Goal: Find specific page/section: Find specific page/section

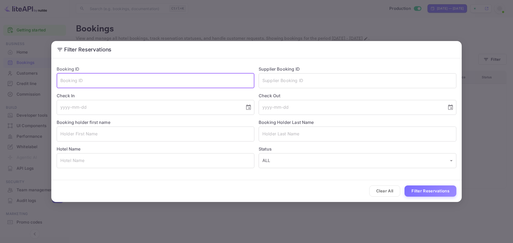
click at [454, 21] on div "Filter Reservations Booking ID ​ Supplier Booking ID ​ Check In ​ Check Out ​ B…" at bounding box center [256, 121] width 513 height 243
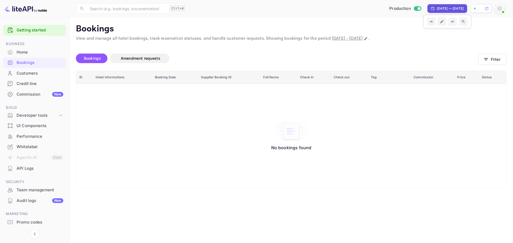
click at [16, 8] on img at bounding box center [25, 8] width 43 height 9
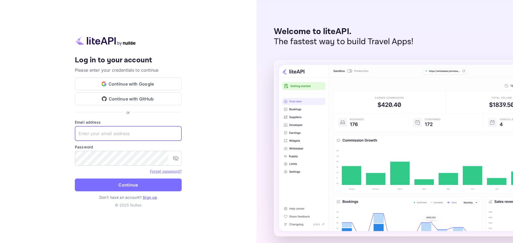
click at [123, 134] on input "text" at bounding box center [128, 133] width 107 height 15
paste input "[EMAIL_ADDRESS][DOMAIN_NAME]"
type input "[EMAIL_ADDRESS][DOMAIN_NAME]"
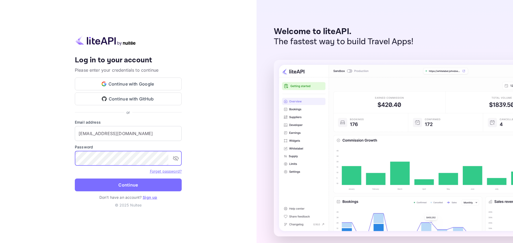
click at [75, 179] on button "Continue" at bounding box center [128, 185] width 107 height 13
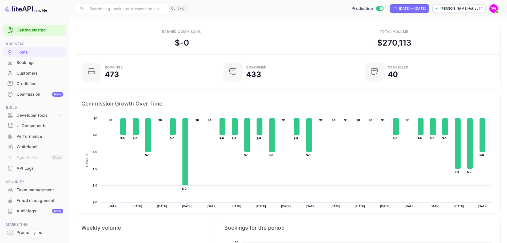
scroll to position [5, 5]
click at [143, 8] on input "text" at bounding box center [126, 8] width 81 height 11
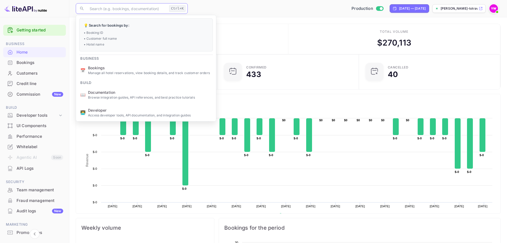
click at [39, 65] on div "Bookings" at bounding box center [40, 63] width 47 height 6
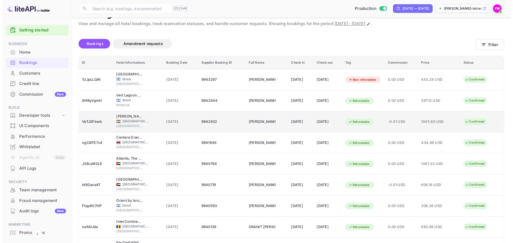
scroll to position [7, 0]
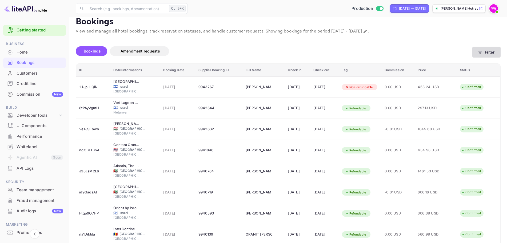
click at [479, 51] on icon "button" at bounding box center [480, 52] width 5 height 5
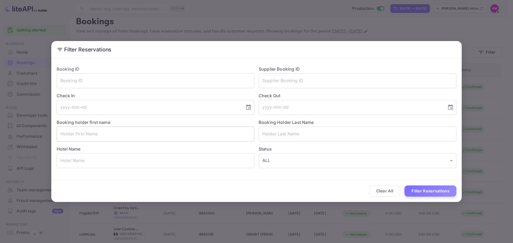
click at [191, 138] on input "text" at bounding box center [156, 134] width 198 height 15
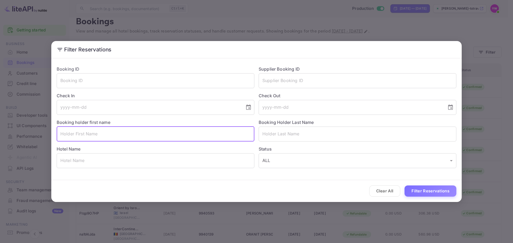
paste input "[PERSON_NAME]"
drag, startPoint x: 81, startPoint y: 132, endPoint x: 67, endPoint y: 132, distance: 14.4
click at [67, 132] on input "[PERSON_NAME]" at bounding box center [156, 134] width 198 height 15
type input "[PERSON_NAME]"
click at [273, 131] on input "text" at bounding box center [357, 134] width 198 height 15
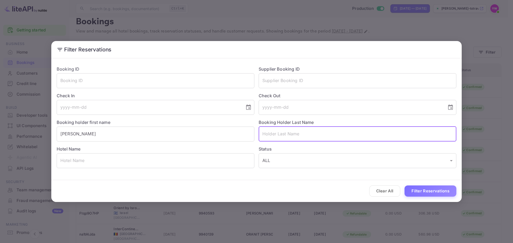
paste input "[PERSON_NAME]"
click at [285, 135] on input "[PERSON_NAME]" at bounding box center [357, 134] width 198 height 15
drag, startPoint x: 271, startPoint y: 133, endPoint x: 238, endPoint y: 136, distance: 33.3
click at [238, 136] on div "Booking ID ​ Supplier Booking ID ​ Check In ​ Check Out ​ Booking holder first …" at bounding box center [254, 115] width 404 height 107
type input "KATS"
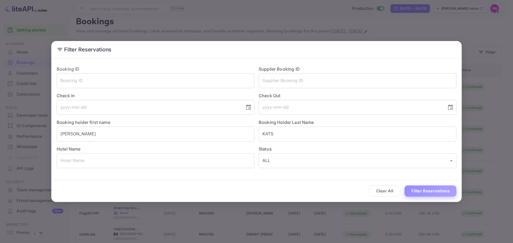
click at [416, 193] on button "Filter Reservations" at bounding box center [430, 191] width 52 height 11
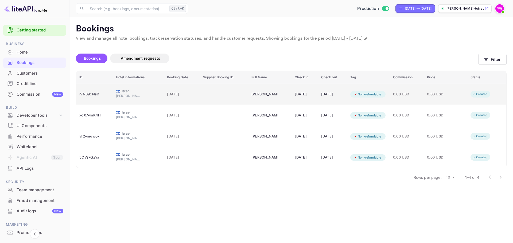
click at [206, 89] on td "booking table" at bounding box center [224, 94] width 48 height 21
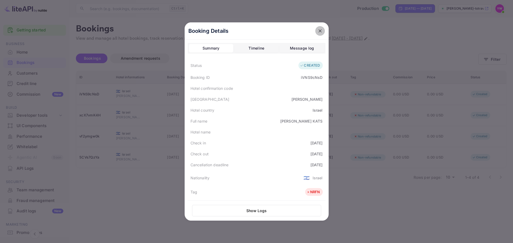
click at [318, 30] on icon "close" at bounding box center [319, 30] width 5 height 5
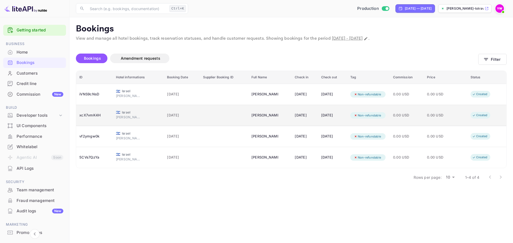
click at [223, 121] on td "booking table" at bounding box center [224, 115] width 48 height 21
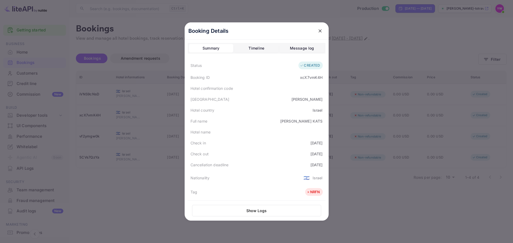
click at [318, 29] on icon "close" at bounding box center [319, 30] width 5 height 5
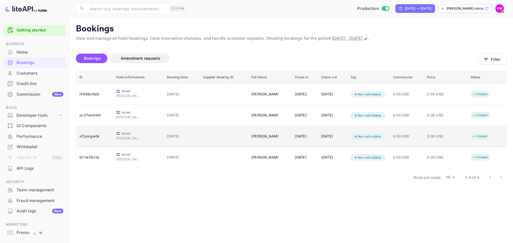
click at [432, 137] on span "0.00 USD" at bounding box center [440, 137] width 27 height 6
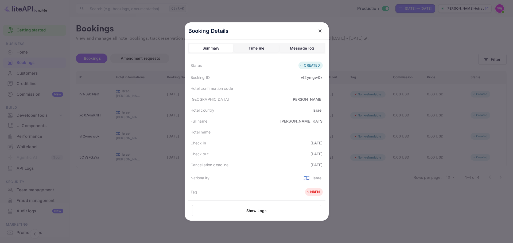
click at [318, 30] on icon "close" at bounding box center [319, 30] width 5 height 5
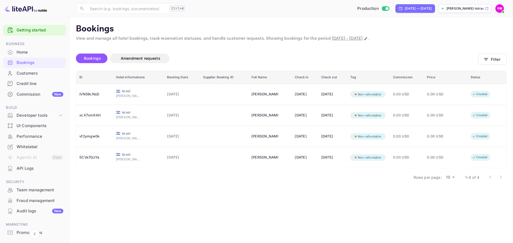
click at [364, 194] on main "Bookings View and manage all hotel bookings, track reservation statuses, and ha…" at bounding box center [290, 130] width 443 height 226
click at [132, 7] on input "text" at bounding box center [126, 8] width 81 height 11
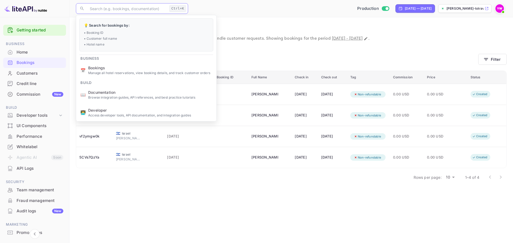
paste input "[PERSON_NAME]"
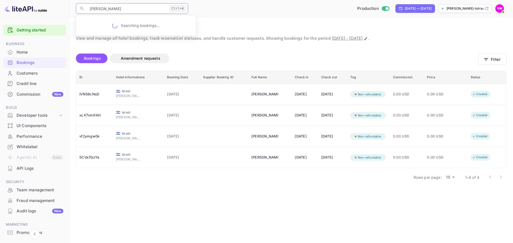
type input "[PERSON_NAME]"
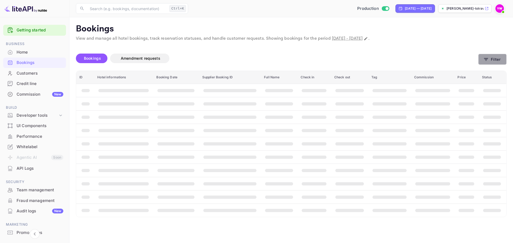
click at [495, 61] on button "Filter" at bounding box center [492, 59] width 28 height 11
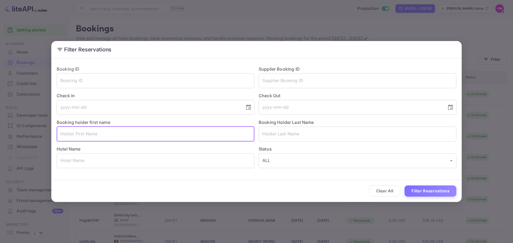
click at [204, 136] on input "text" at bounding box center [156, 134] width 198 height 15
paste input "[PERSON_NAME]"
drag, startPoint x: 97, startPoint y: 133, endPoint x: 72, endPoint y: 134, distance: 25.1
click at [72, 134] on input "[PERSON_NAME]" at bounding box center [156, 134] width 198 height 15
type input "LITAL"
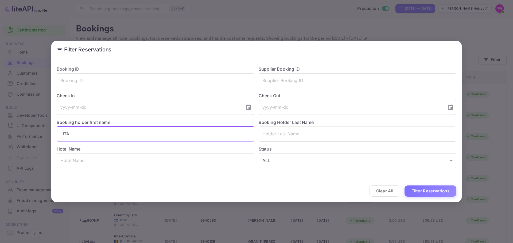
click at [272, 133] on input "text" at bounding box center [357, 134] width 198 height 15
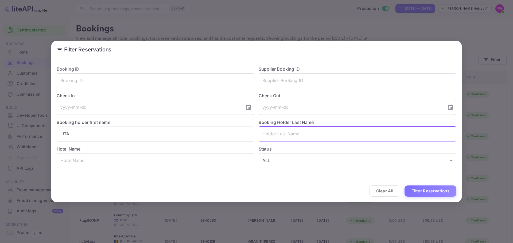
paste input "[PERSON_NAME]"
drag, startPoint x: 276, startPoint y: 134, endPoint x: 218, endPoint y: 134, distance: 57.1
click at [218, 134] on div "Booking ID ​ Supplier Booking ID ​ Check In ​ Check Out ​ Booking holder first …" at bounding box center [254, 115] width 404 height 107
type input "RABINER"
click at [433, 193] on button "Filter Reservations" at bounding box center [430, 191] width 52 height 11
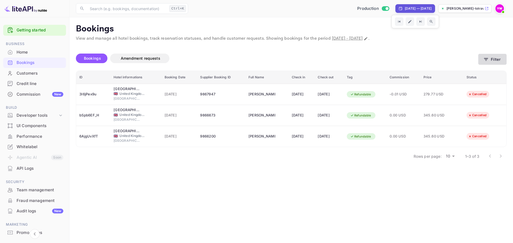
click at [498, 63] on button "Filter" at bounding box center [492, 59] width 28 height 11
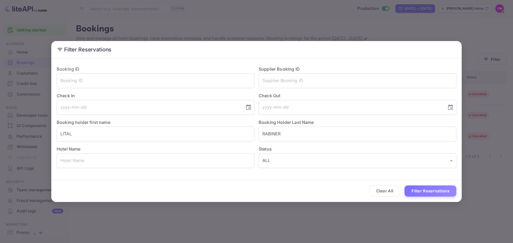
drag, startPoint x: 89, startPoint y: 81, endPoint x: 136, endPoint y: 89, distance: 47.3
click at [89, 82] on input "text" at bounding box center [156, 80] width 198 height 15
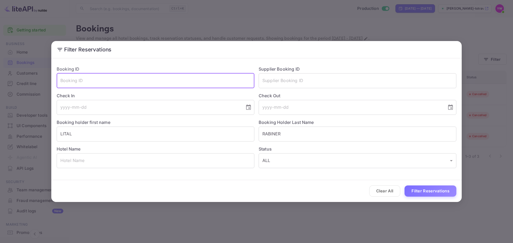
paste input "8zZ1Wg4Vj"
type input "8zZ1Wg4Vj"
click at [423, 194] on button "Filter Reservations" at bounding box center [430, 191] width 52 height 11
drag, startPoint x: 98, startPoint y: 83, endPoint x: 94, endPoint y: 89, distance: 7.3
click at [34, 82] on div "Filter Reservations Booking ID 8zZ1Wg4Vj ​ Supplier Booking ID ​ Check In ​ Che…" at bounding box center [256, 121] width 513 height 243
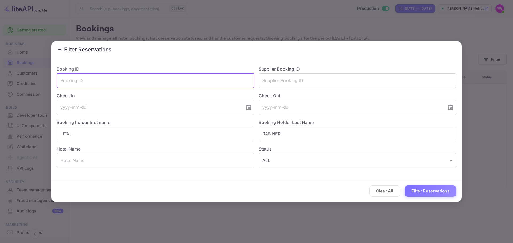
drag, startPoint x: 414, startPoint y: 28, endPoint x: 405, endPoint y: 30, distance: 8.7
click at [414, 27] on div "Filter Reservations Booking ID ​ Supplier Booking ID ​ Check In ​ Check Out ​ B…" at bounding box center [256, 121] width 513 height 243
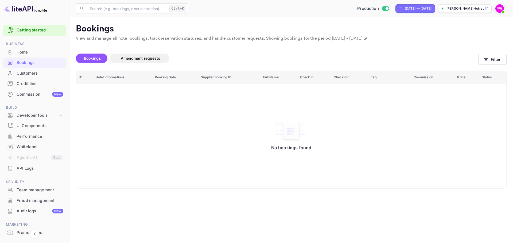
click at [115, 6] on input "text" at bounding box center [126, 8] width 81 height 11
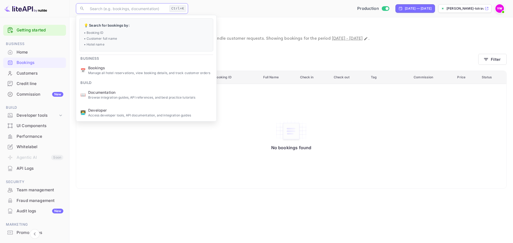
paste input "8zZ1Wg4Vj"
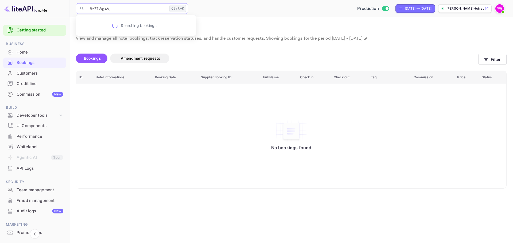
type input "8zZ1Wg4Vj"
